Goal: Complete application form

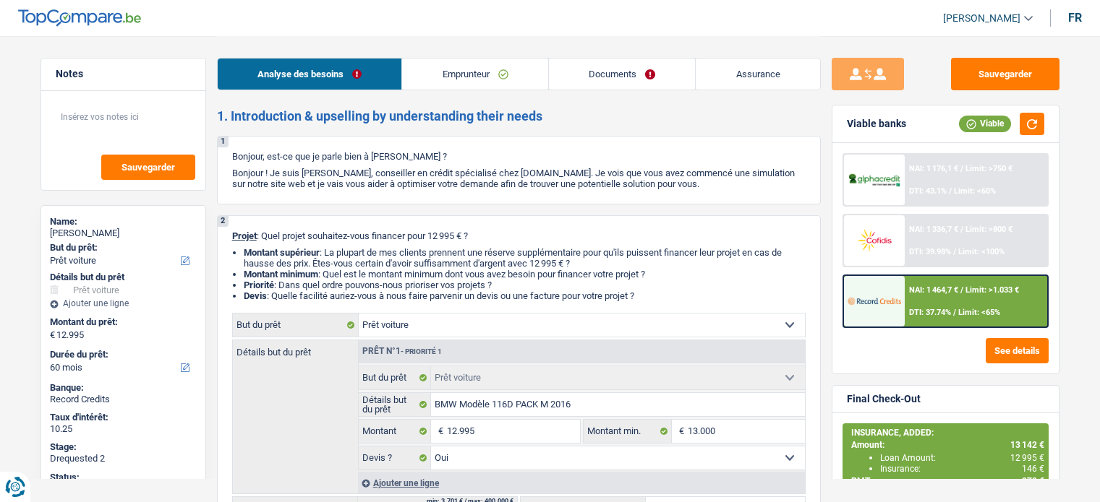
select select "car"
select select "60"
select select "car"
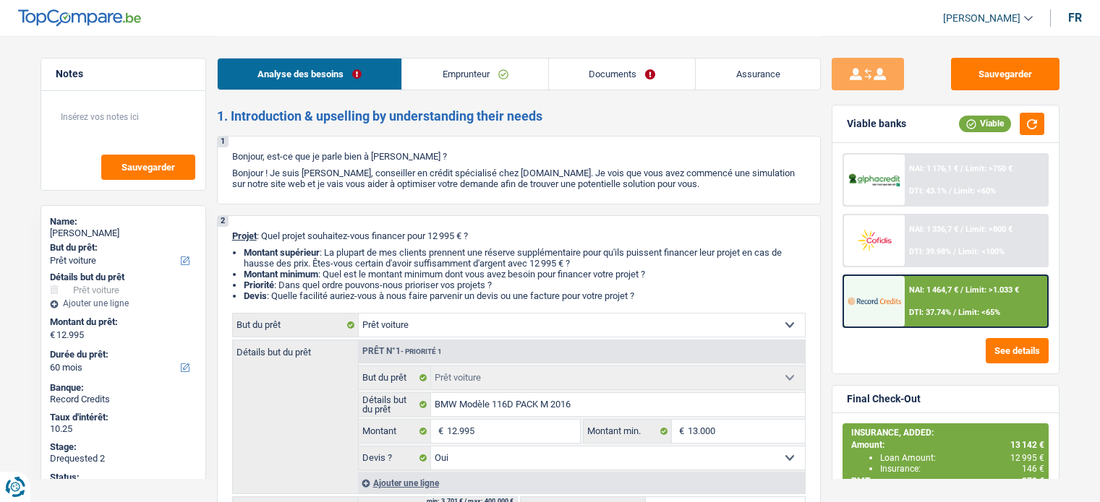
select select "yes"
select select "60"
select select "privateEmployee"
select select "netSalary"
select select "mealVouchers"
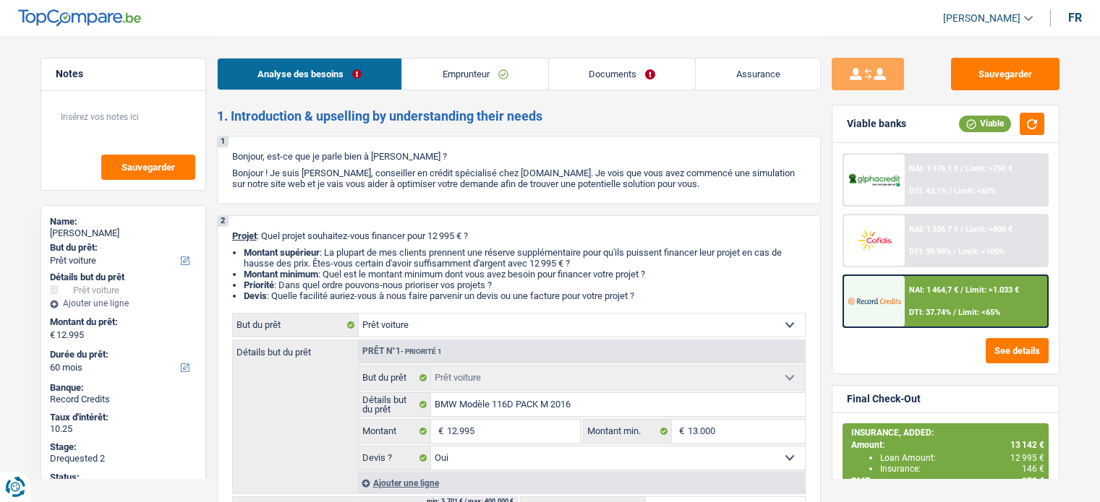
select select "unemployment"
select select "rents"
select select "car"
select select "yes"
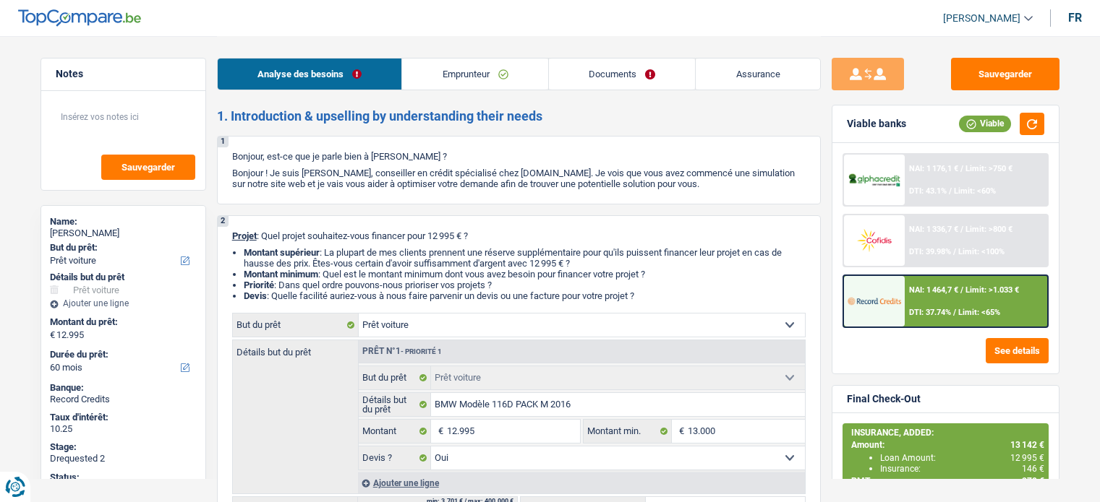
select select "60"
click at [605, 66] on link "Documents" at bounding box center [622, 74] width 147 height 31
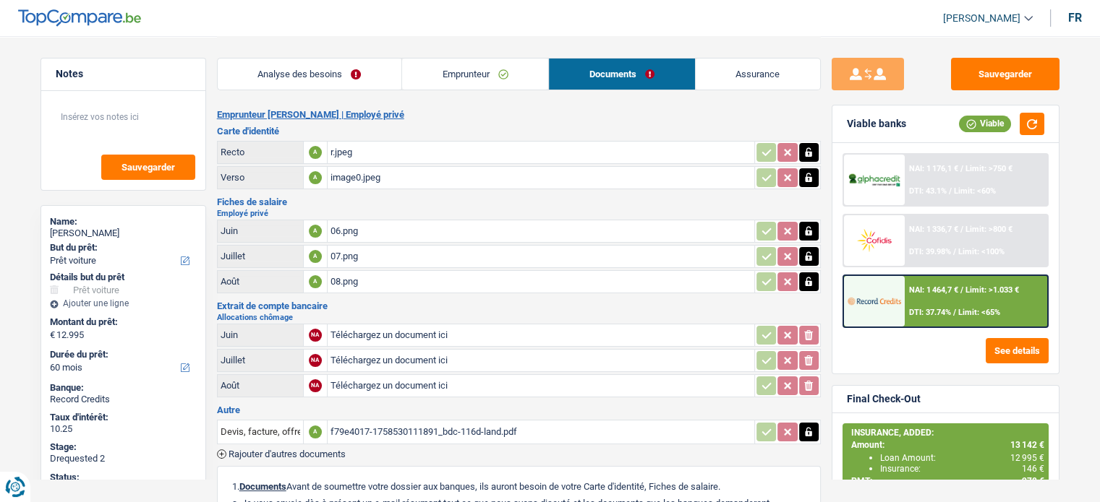
click at [376, 424] on div "f79e4017-1758530111891_bdc-116d-land.pdf" at bounding box center [540, 432] width 421 height 22
